Goal: Task Accomplishment & Management: Manage account settings

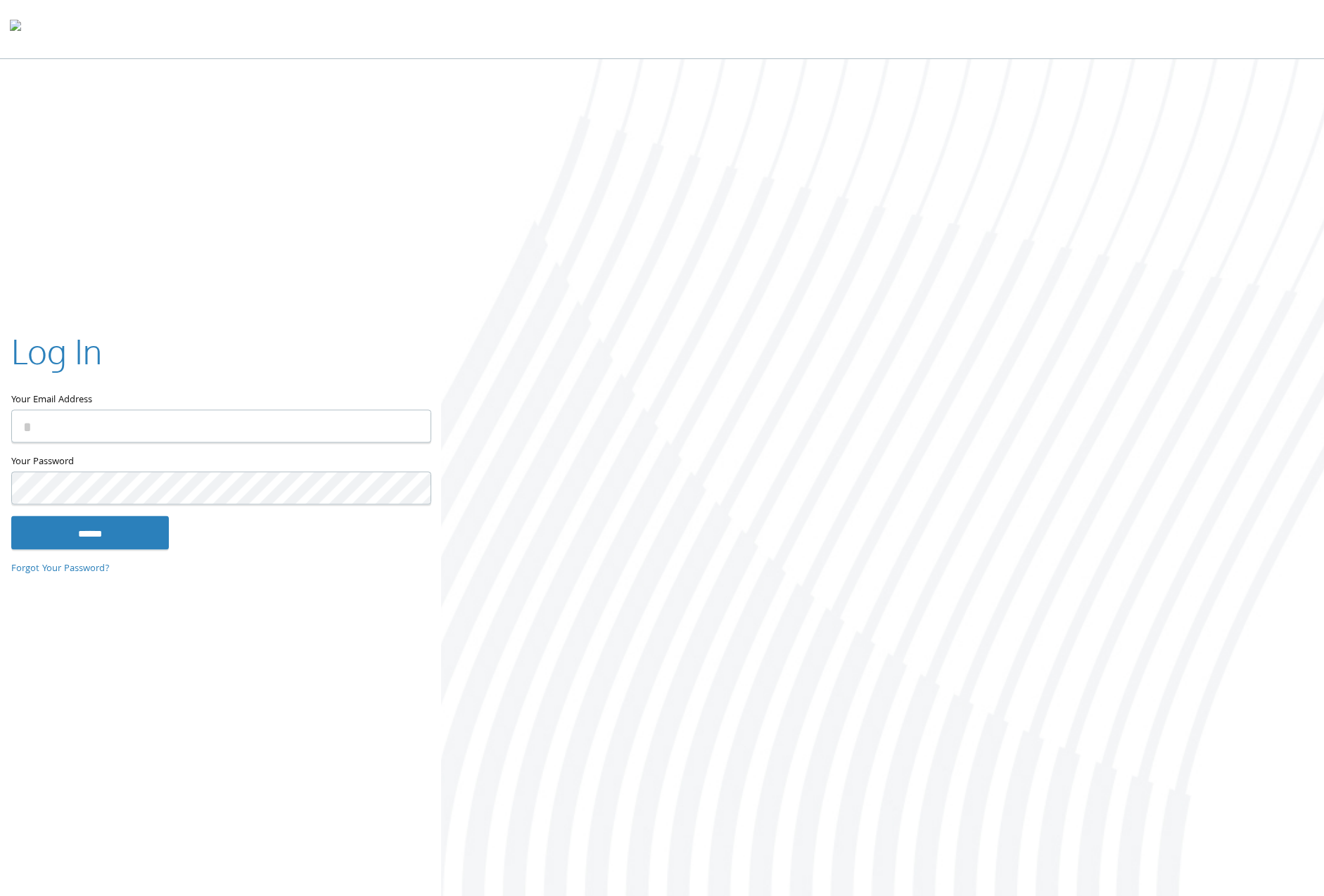
type input "**********"
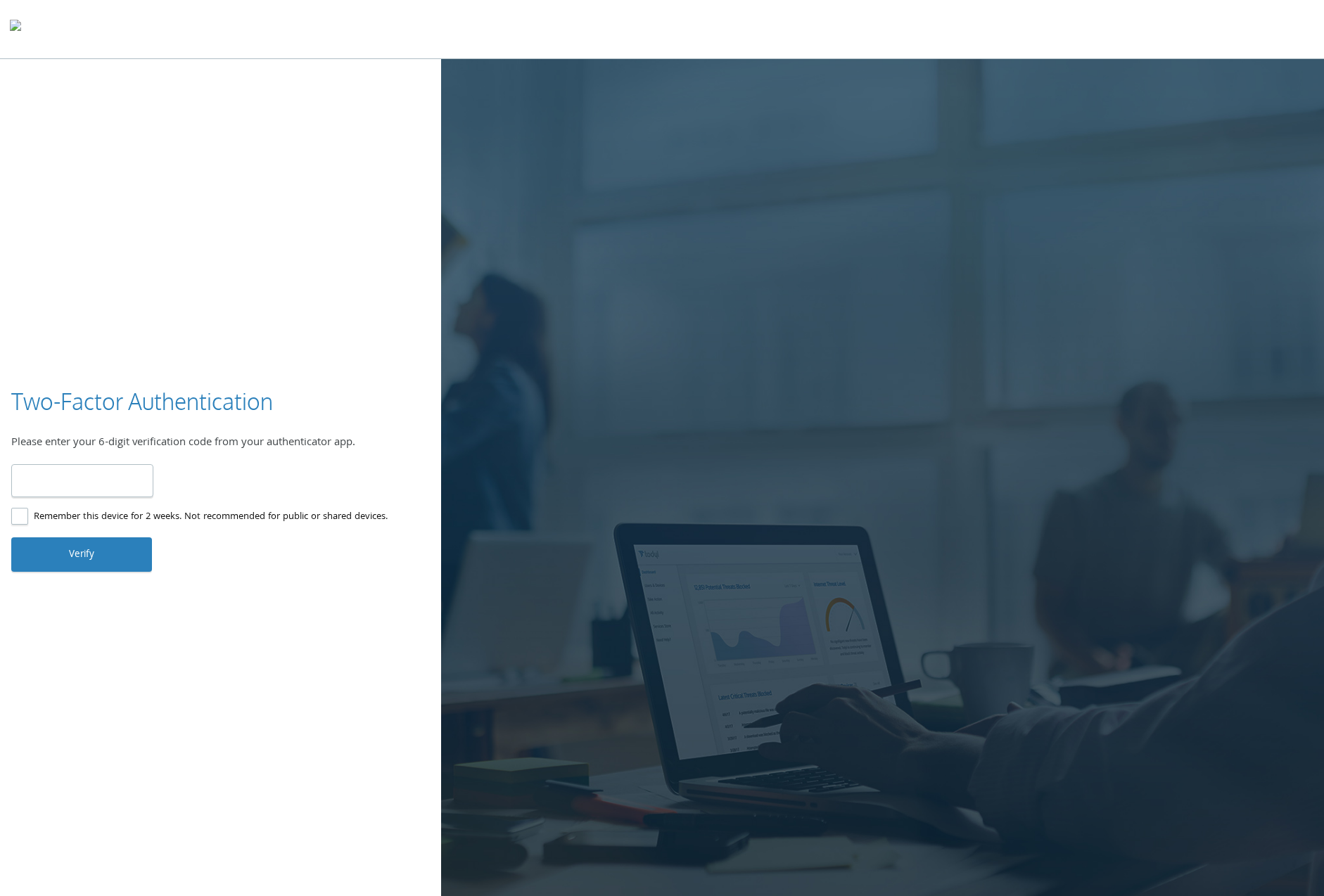
click at [76, 520] on label "Remember this device for 2 weeks. Not recommended for public or shared devices." at bounding box center [200, 517] width 377 height 18
click at [81, 488] on input "number" at bounding box center [83, 480] width 143 height 33
type input "******"
